Goal: Task Accomplishment & Management: Complete application form

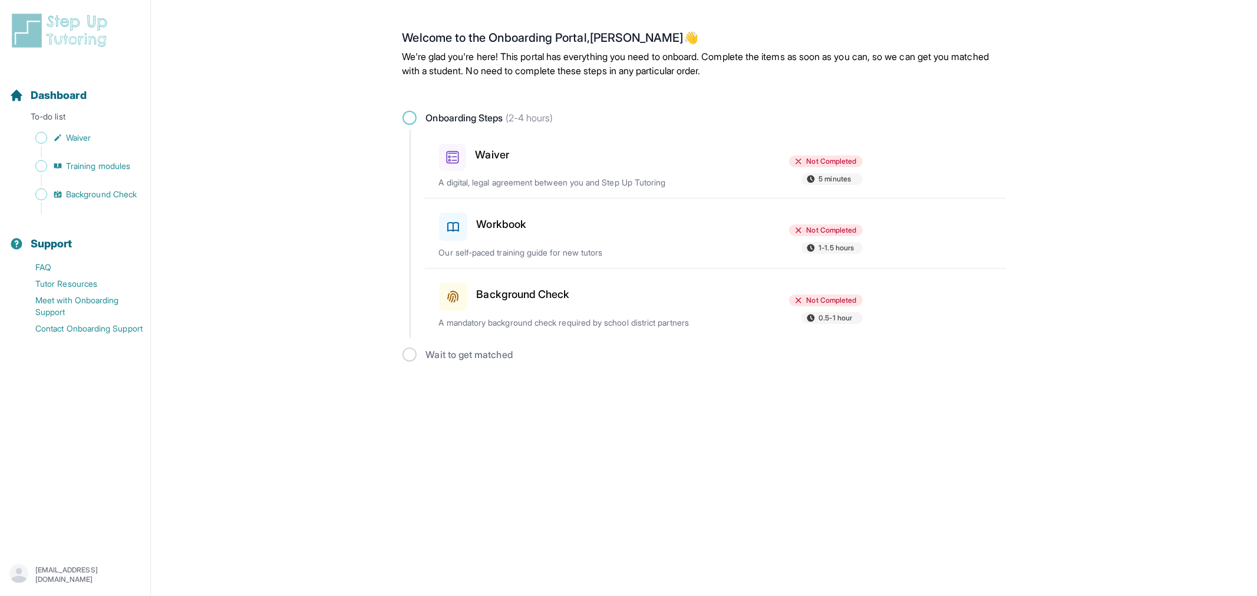
click at [534, 171] on div "Waiver Not Completed 5 minutes A digital, legal agreement between you and Step …" at bounding box center [722, 164] width 567 height 68
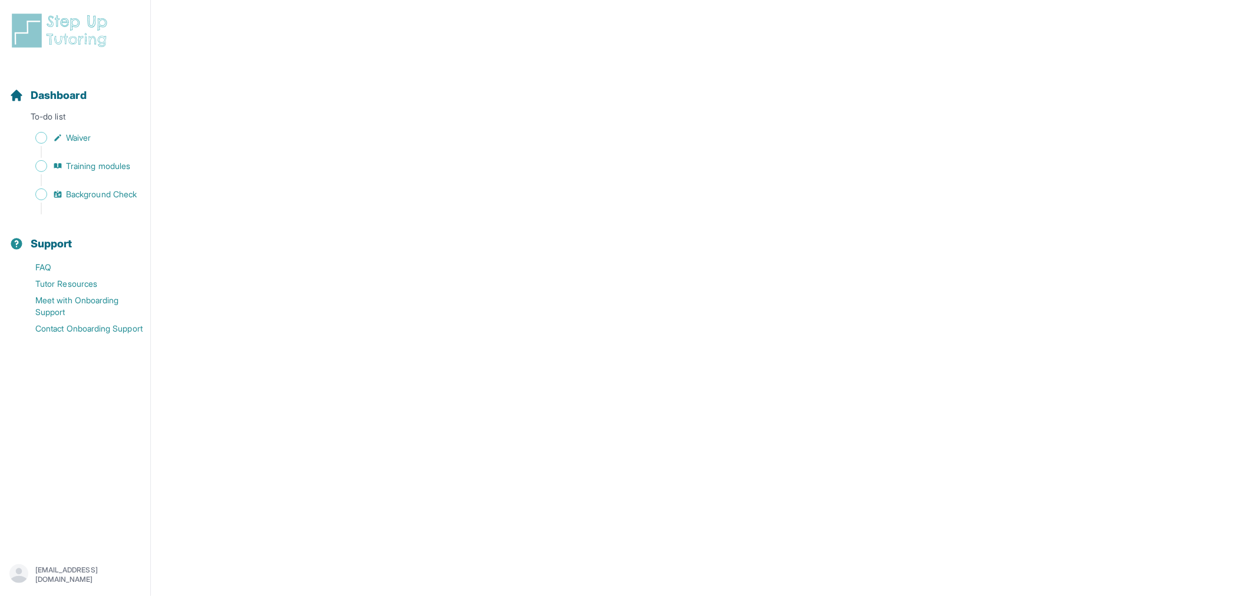
scroll to position [1916, 0]
click at [98, 133] on link "Waiver" at bounding box center [79, 138] width 141 height 16
click at [80, 118] on p "To-do list" at bounding box center [75, 119] width 141 height 16
click at [75, 94] on span "Dashboard" at bounding box center [59, 95] width 56 height 16
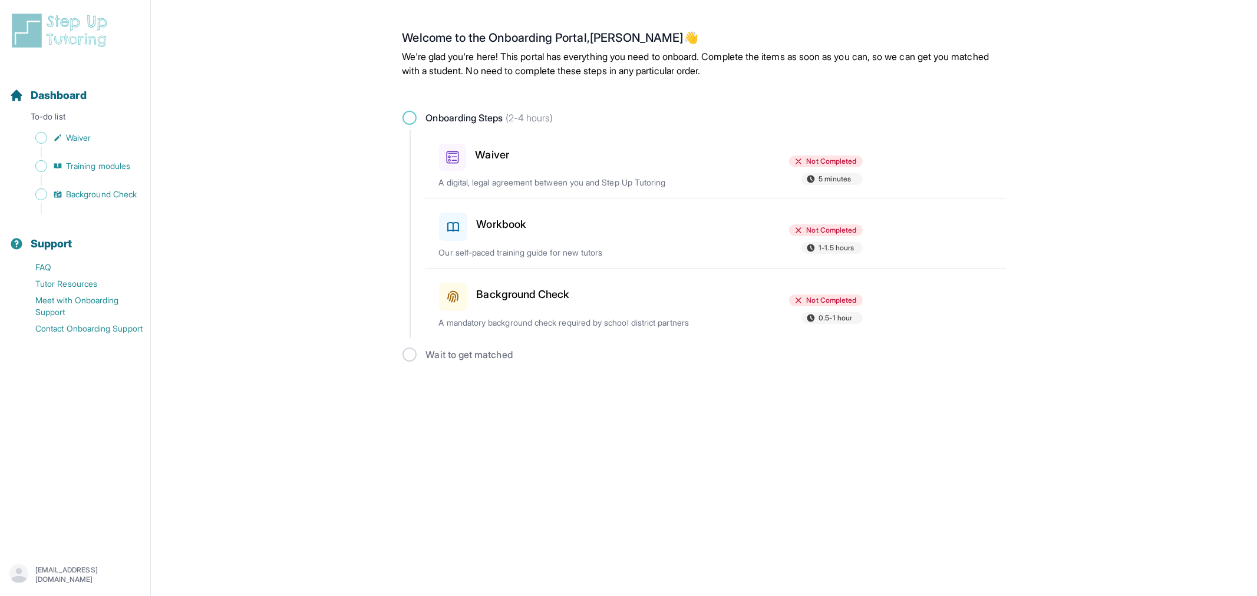
click at [511, 157] on div "Waiver" at bounding box center [507, 155] width 137 height 32
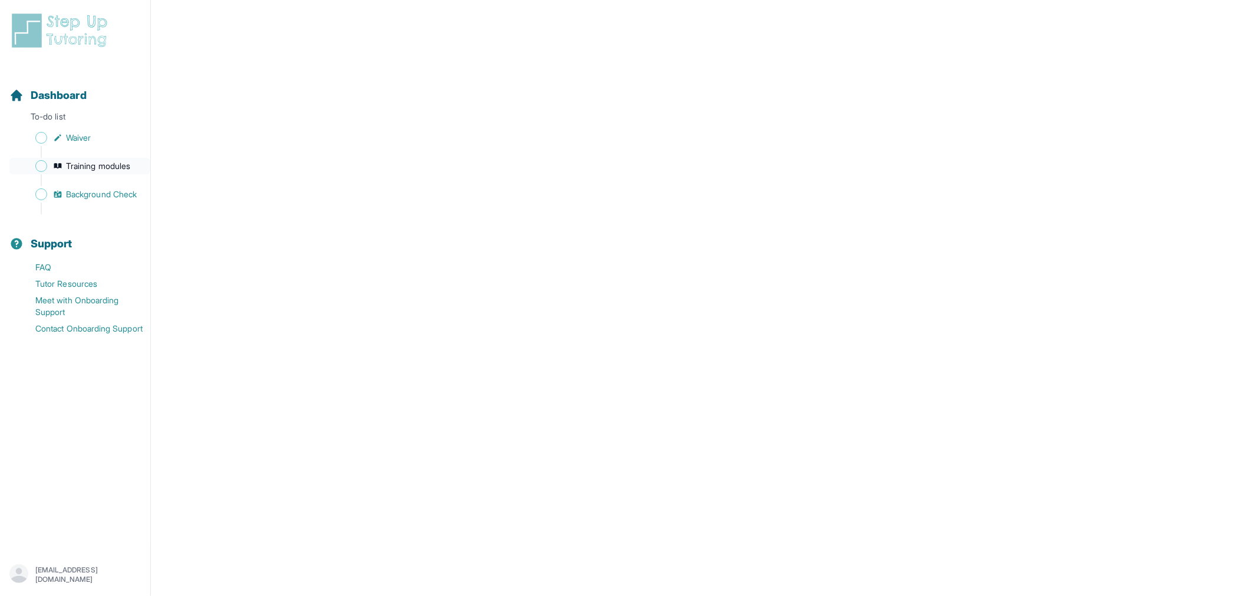
scroll to position [1916, 0]
click at [107, 167] on span "Training modules" at bounding box center [98, 166] width 64 height 12
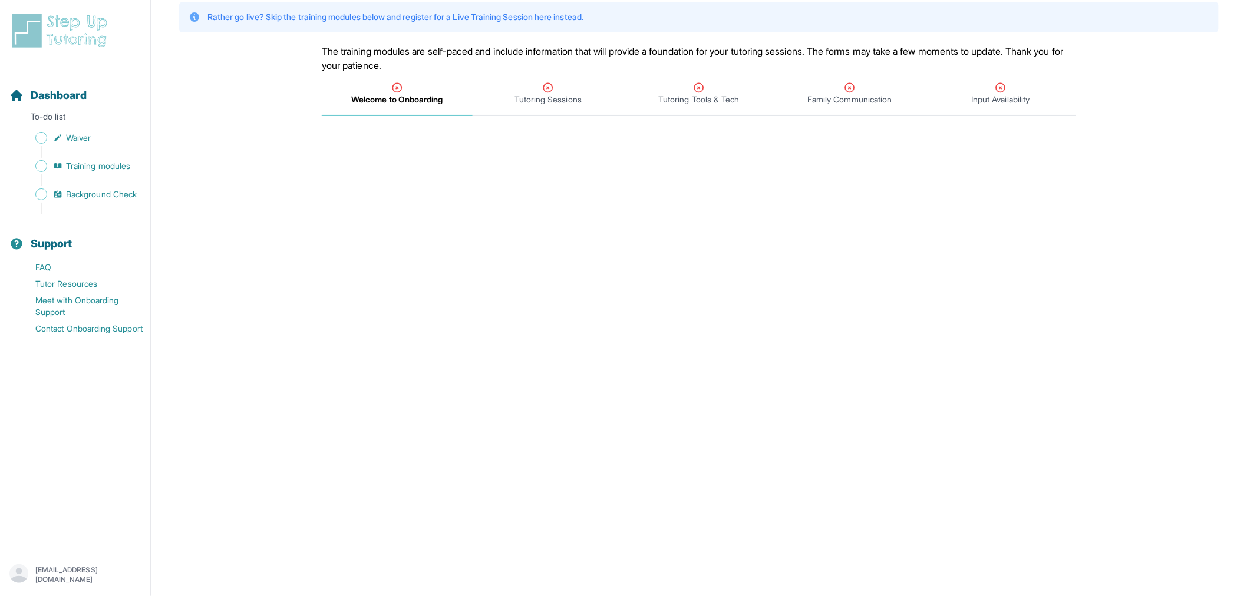
scroll to position [36, 0]
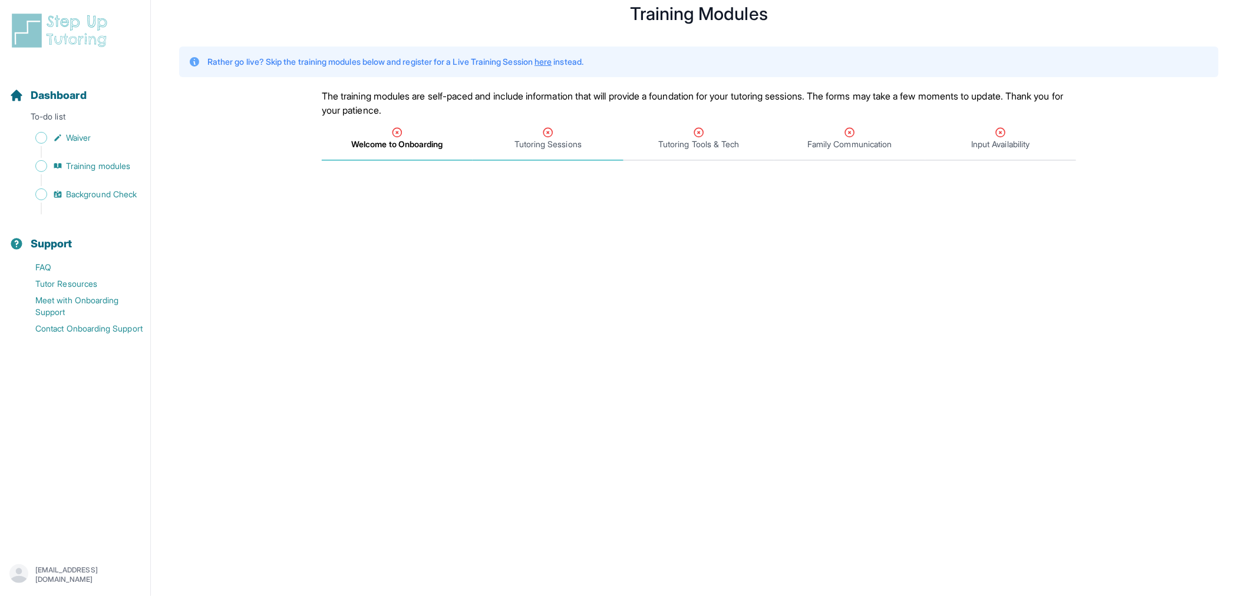
click at [529, 140] on span "Tutoring Sessions" at bounding box center [547, 144] width 67 height 12
click at [402, 149] on span "Welcome to Onboarding" at bounding box center [397, 144] width 90 height 12
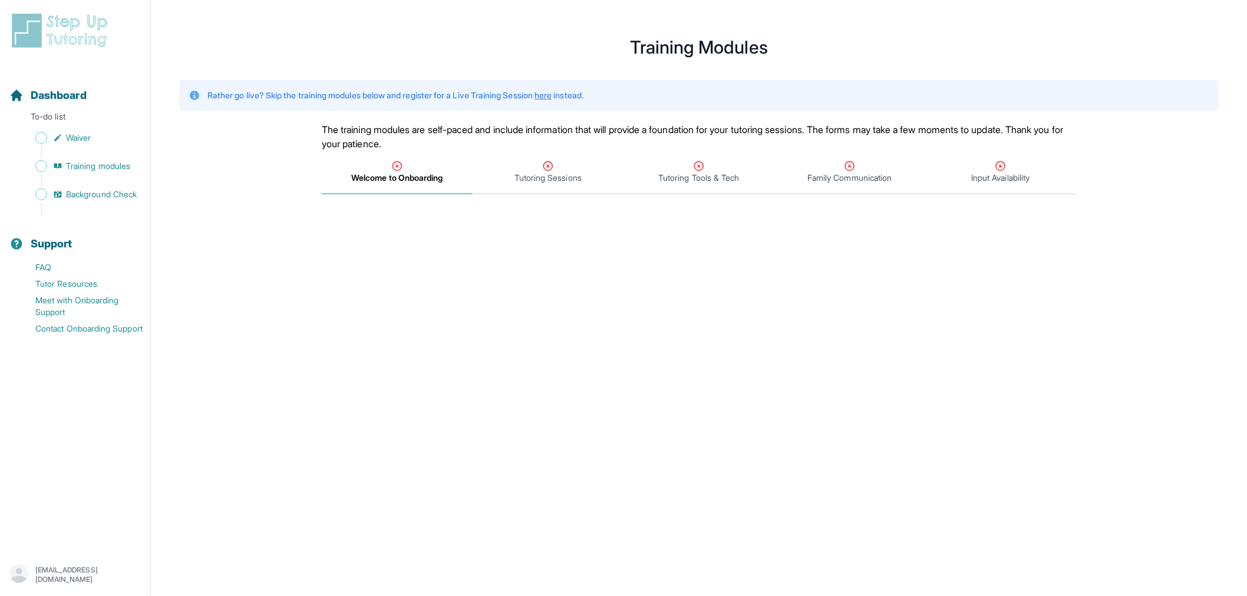
scroll to position [0, 0]
click at [90, 162] on span "Training modules" at bounding box center [98, 166] width 64 height 12
click at [95, 121] on p "To-do list" at bounding box center [75, 119] width 141 height 16
click at [95, 133] on link "Waiver" at bounding box center [79, 138] width 141 height 16
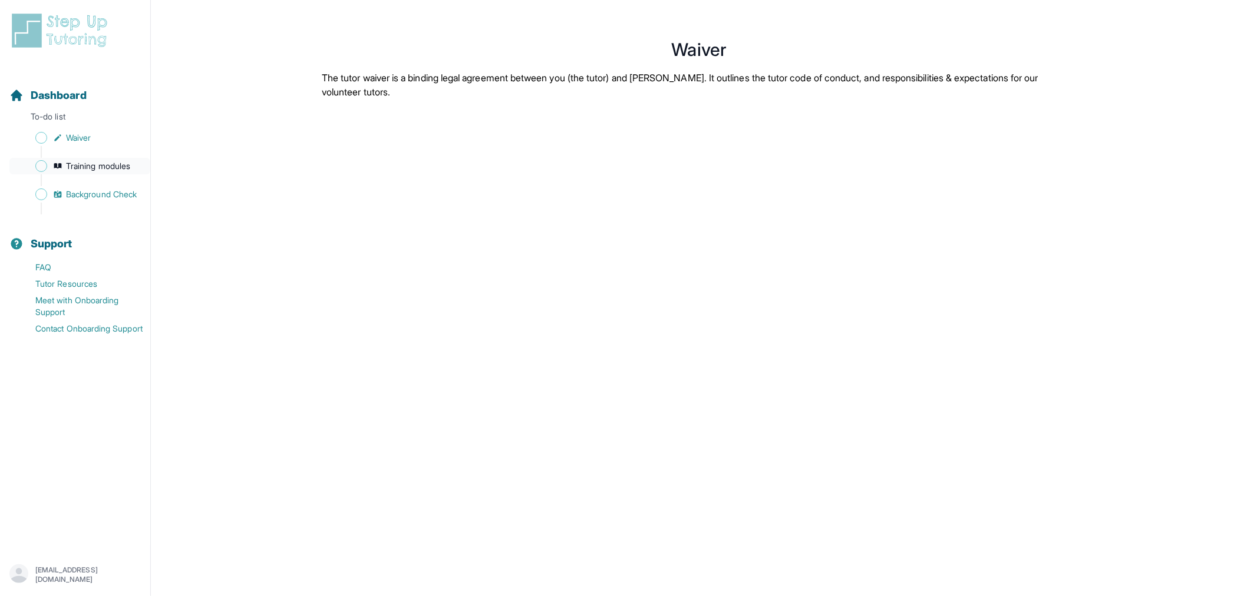
click at [110, 167] on span "Training modules" at bounding box center [98, 166] width 64 height 12
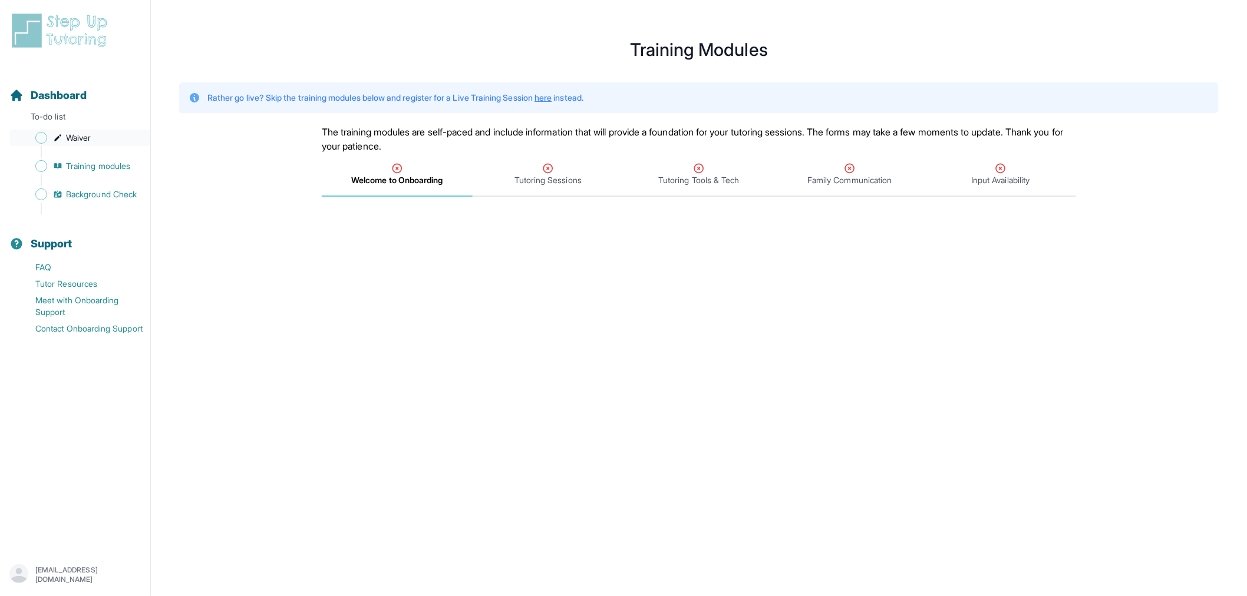
click at [81, 141] on span "Waiver" at bounding box center [78, 138] width 25 height 12
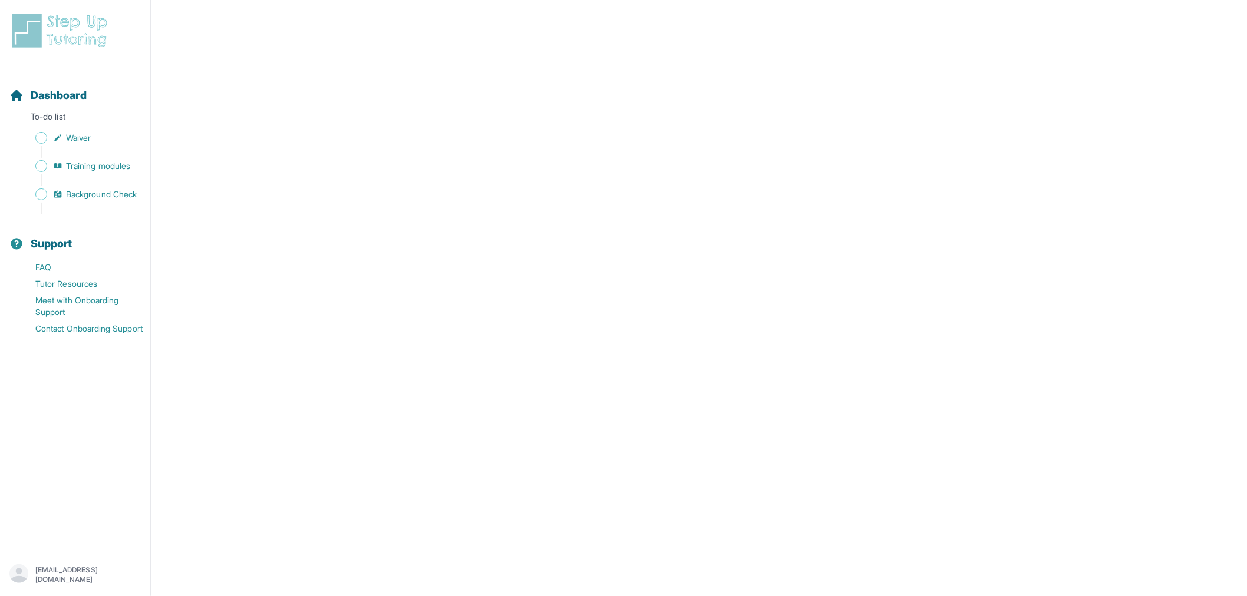
scroll to position [1916, 0]
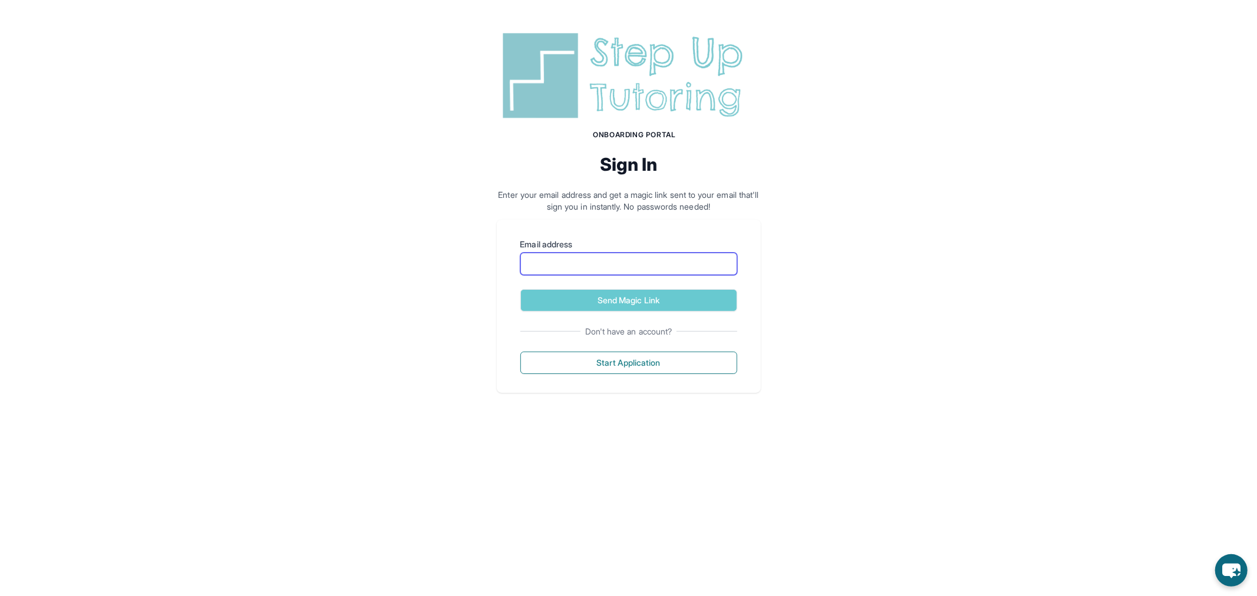
click at [588, 269] on input "Email address" at bounding box center [628, 264] width 217 height 22
type input "**********"
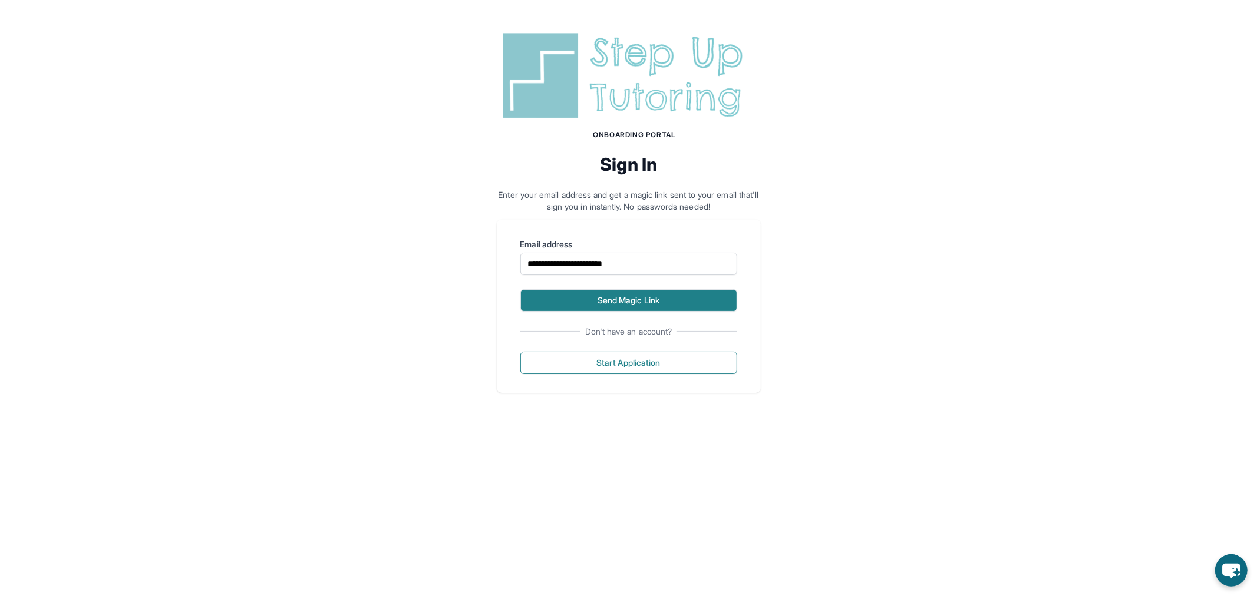
click at [641, 292] on button "Send Magic Link" at bounding box center [628, 300] width 217 height 22
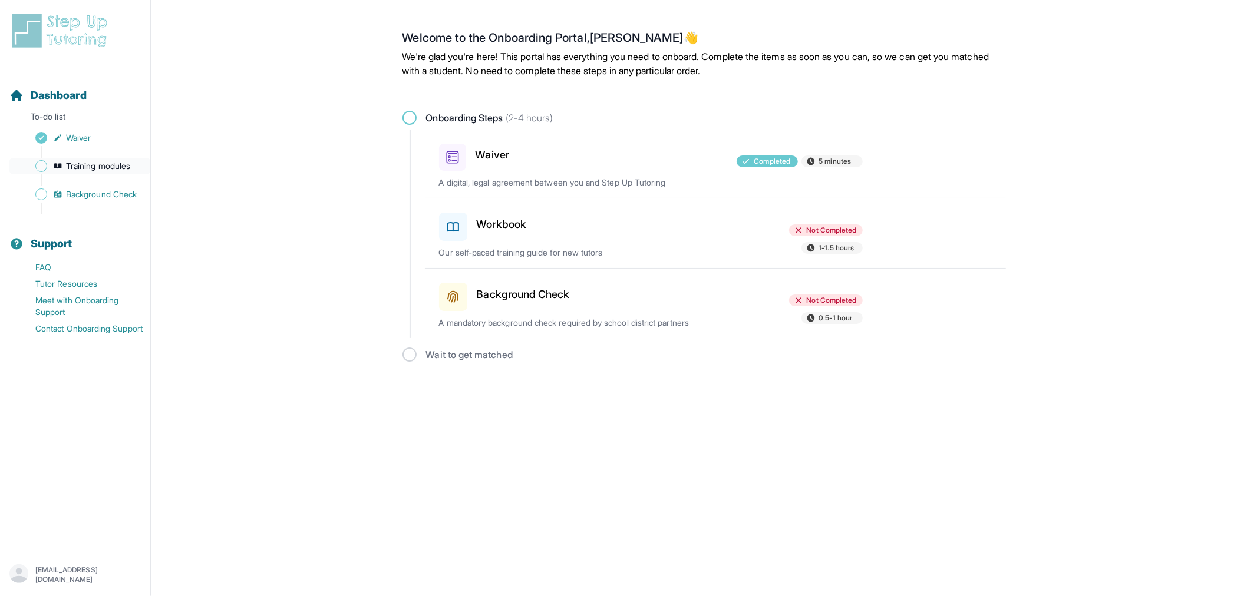
click at [103, 161] on span "Training modules" at bounding box center [98, 166] width 64 height 12
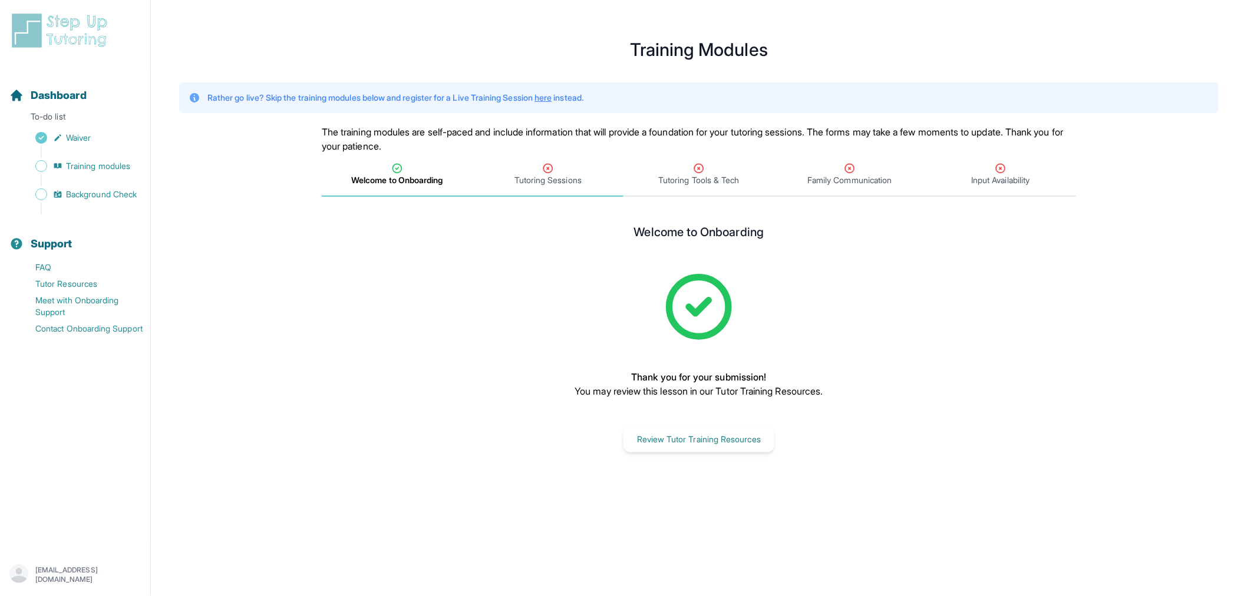
click at [503, 178] on div "Tutoring Sessions" at bounding box center [548, 175] width 146 height 24
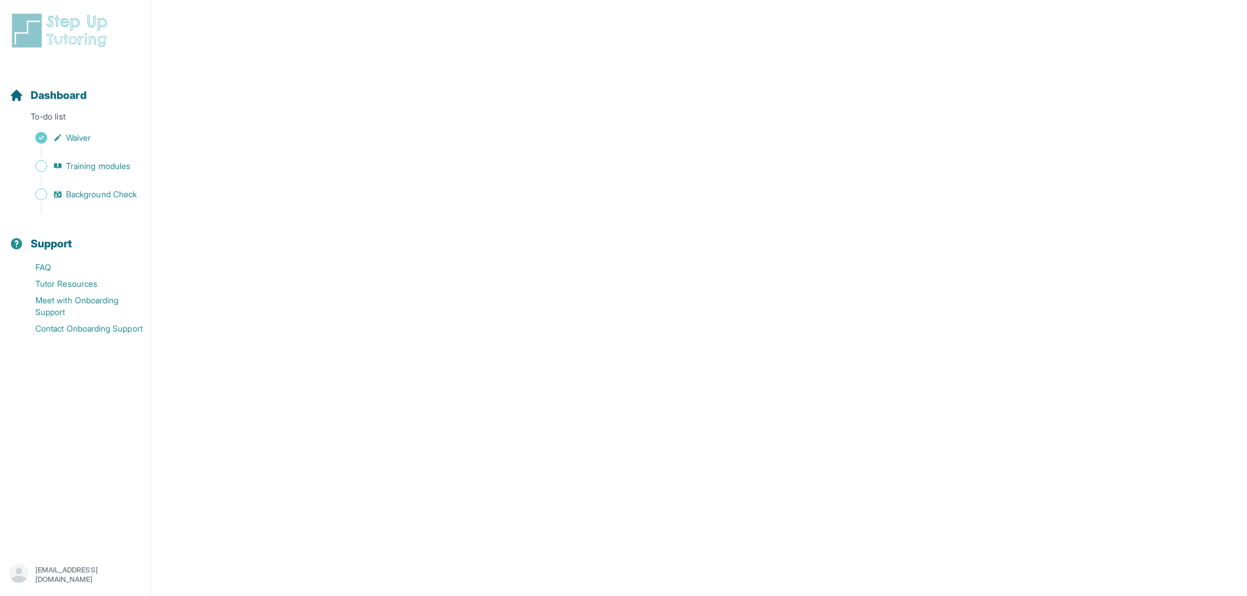
scroll to position [363, 0]
